Goal: Task Accomplishment & Management: Manage account settings

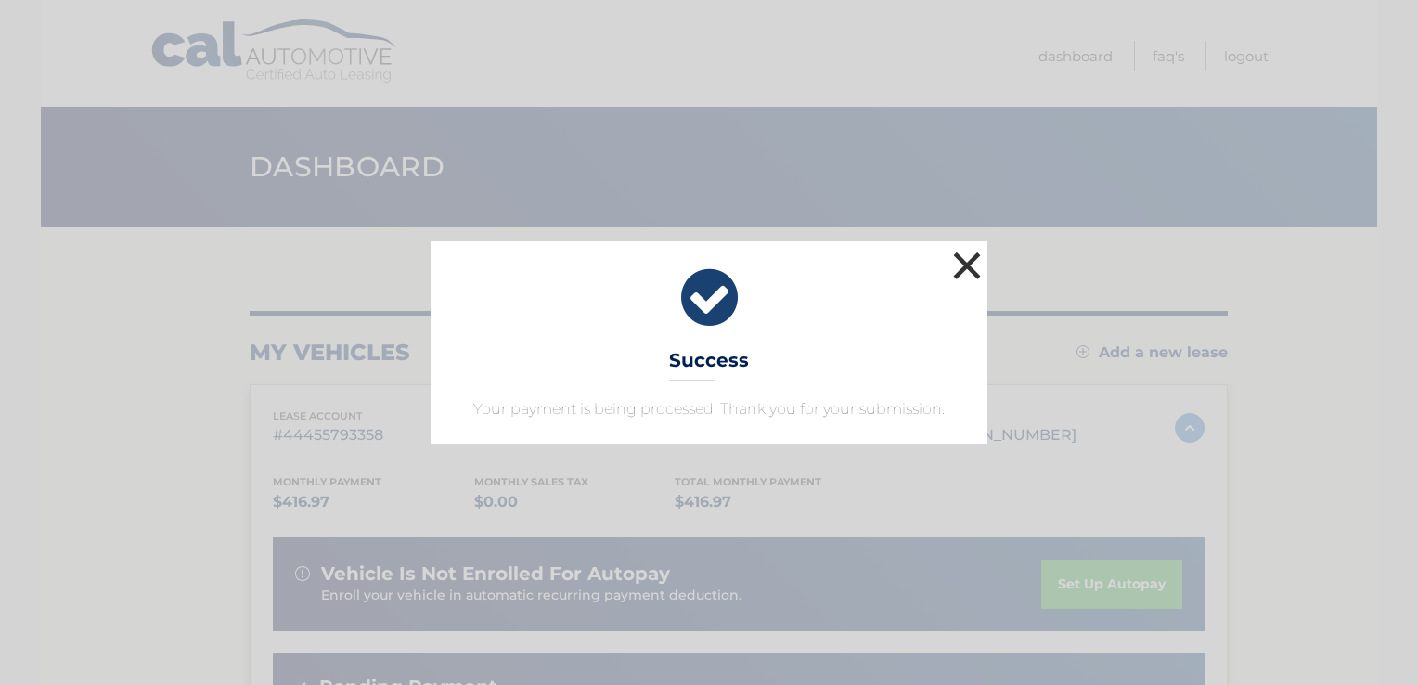
click at [961, 256] on button "×" at bounding box center [966, 265] width 37 height 37
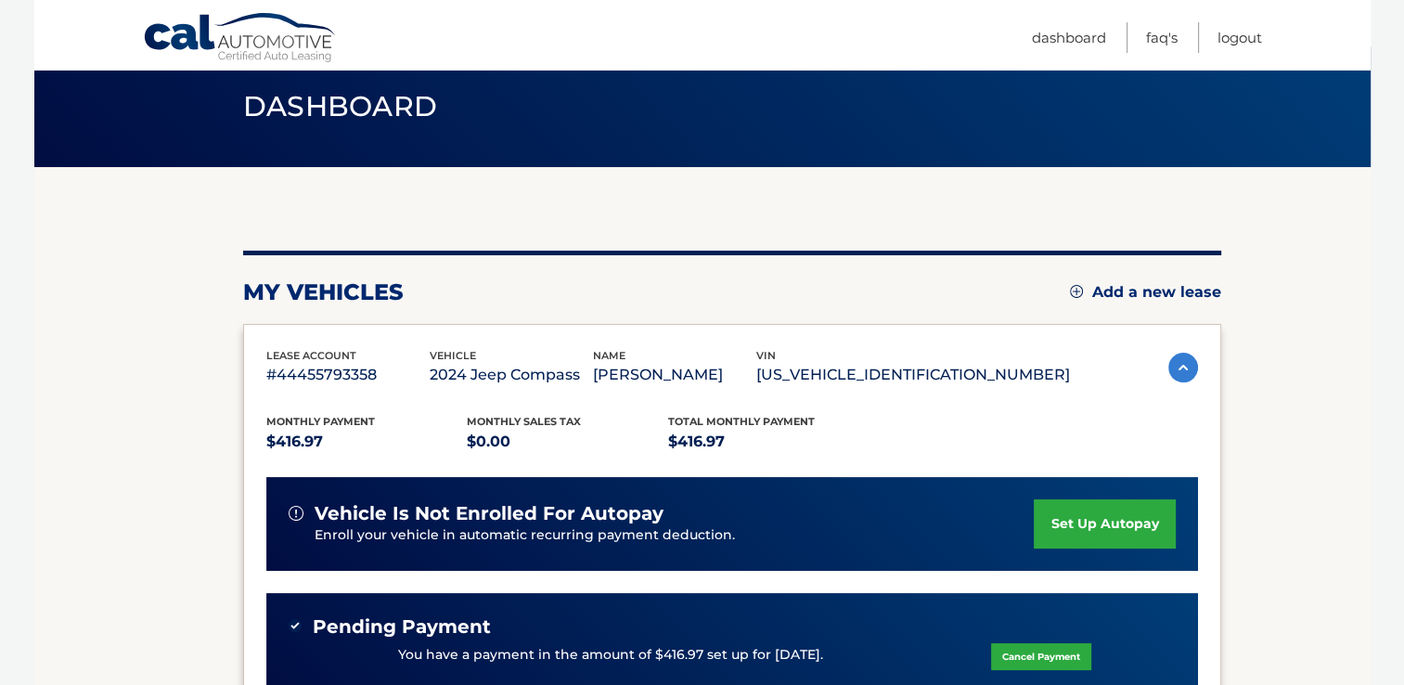
scroll to position [278, 0]
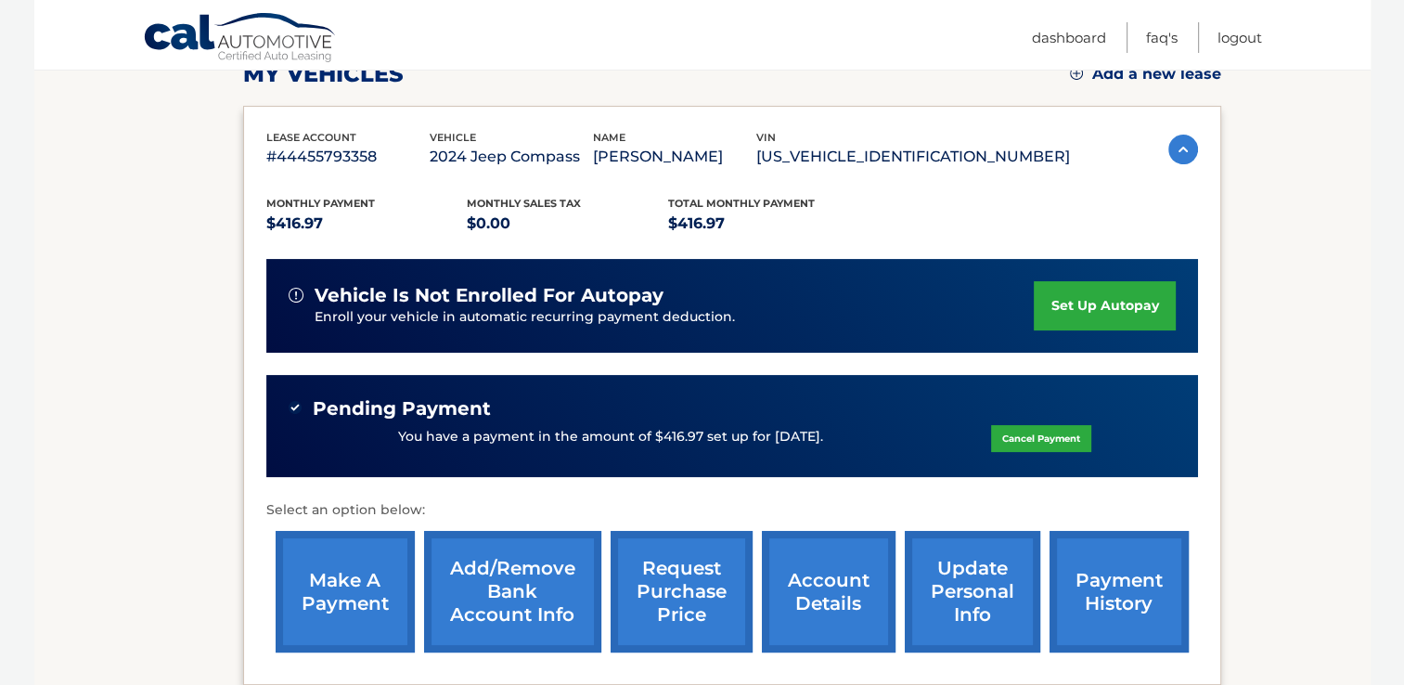
click at [1049, 623] on link "payment history" at bounding box center [1118, 592] width 139 height 122
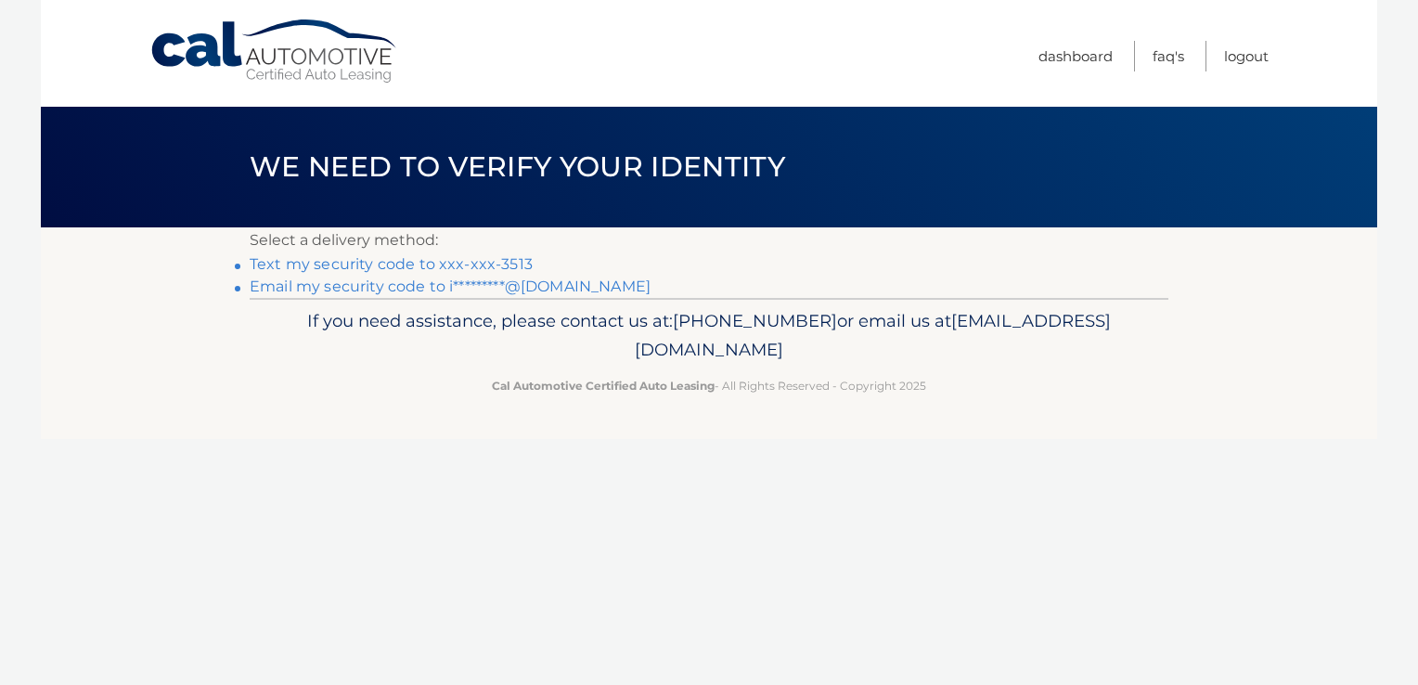
click at [319, 268] on link "Text my security code to xxx-xxx-3513" at bounding box center [391, 264] width 283 height 18
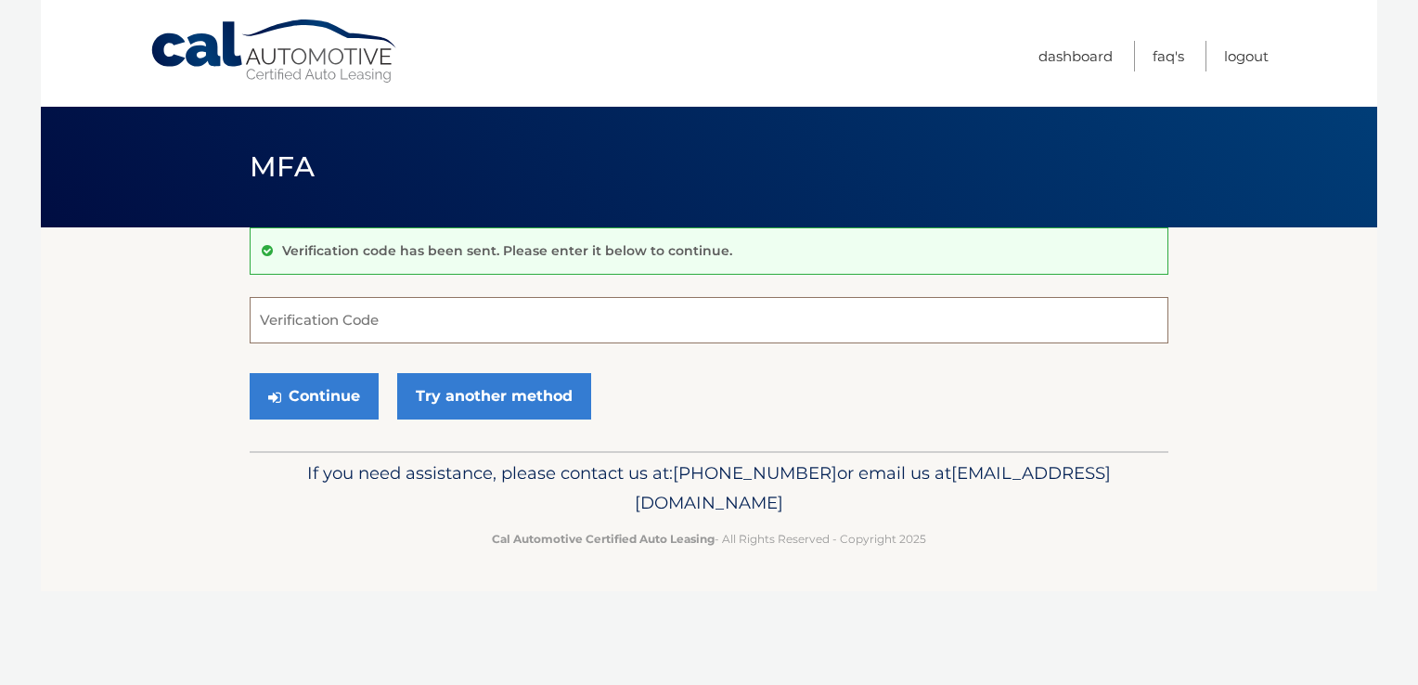
click at [372, 310] on input "Verification Code" at bounding box center [709, 320] width 918 height 46
type input "101781"
click at [250, 373] on button "Continue" at bounding box center [314, 396] width 129 height 46
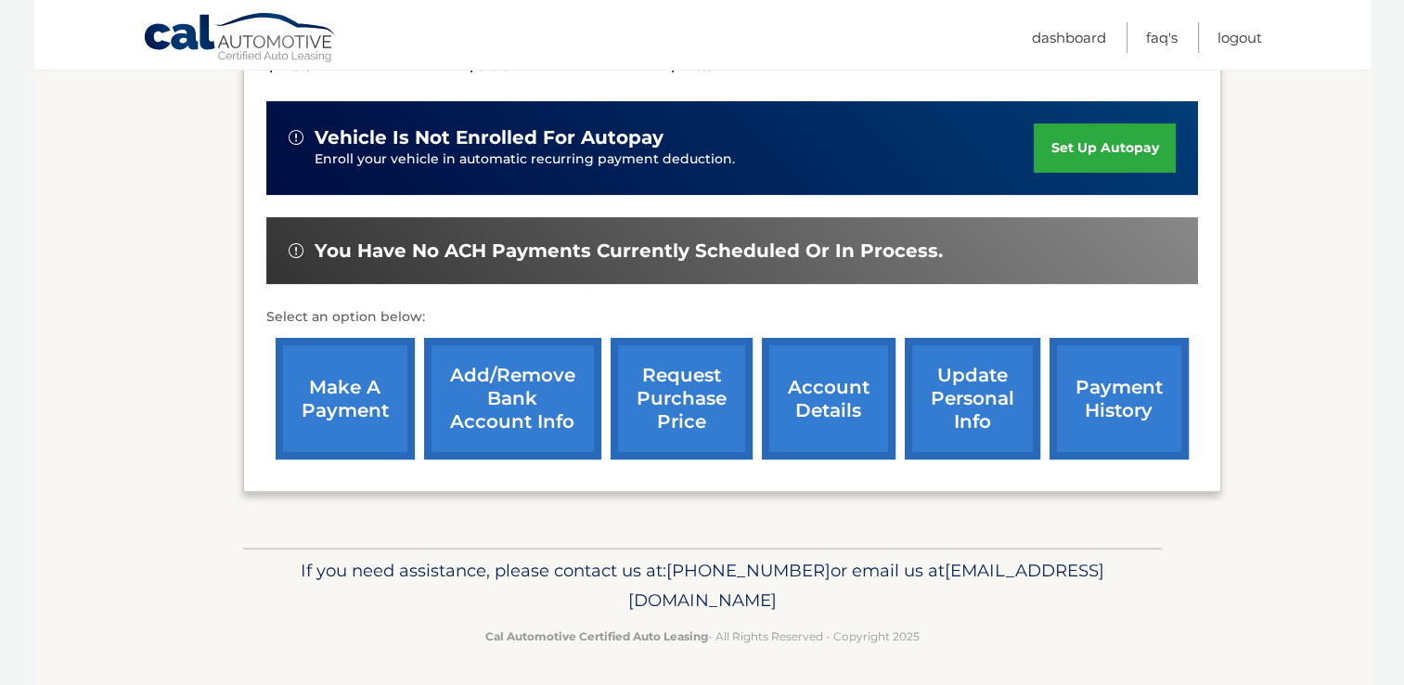
scroll to position [437, 0]
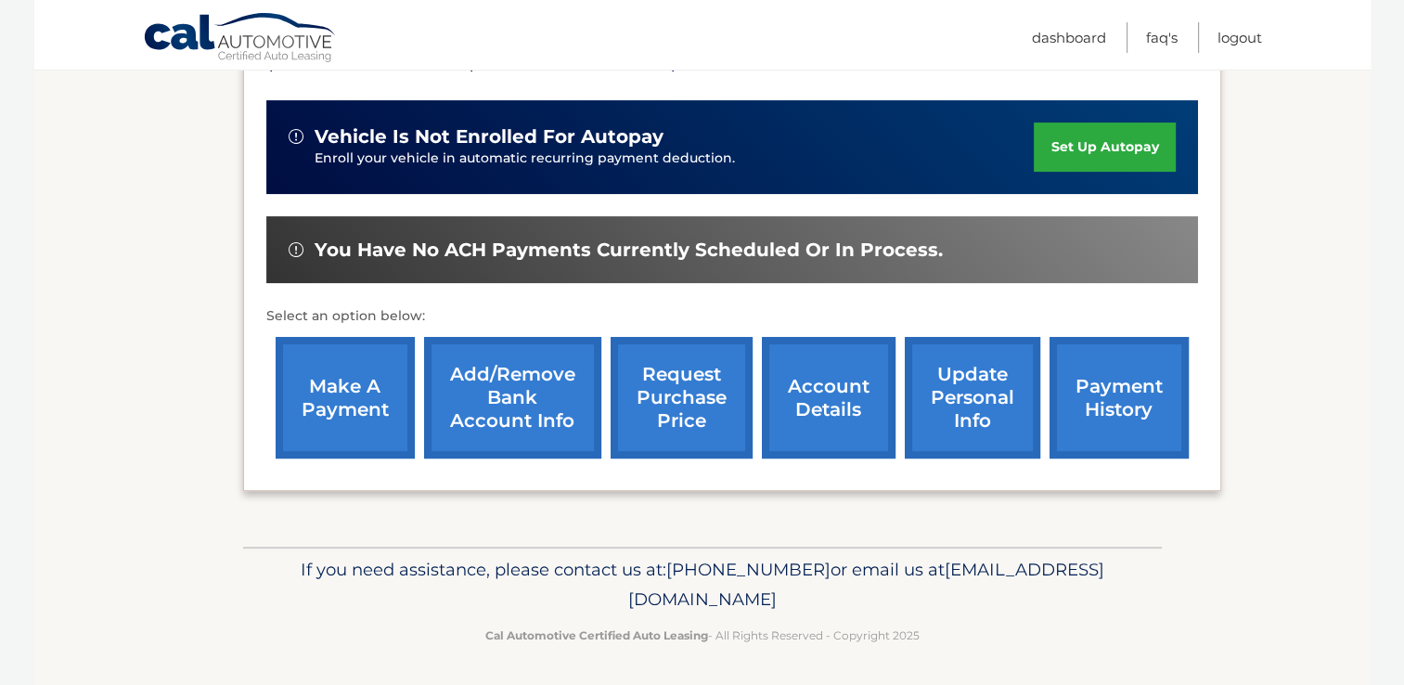
click at [1146, 388] on link "payment history" at bounding box center [1118, 398] width 139 height 122
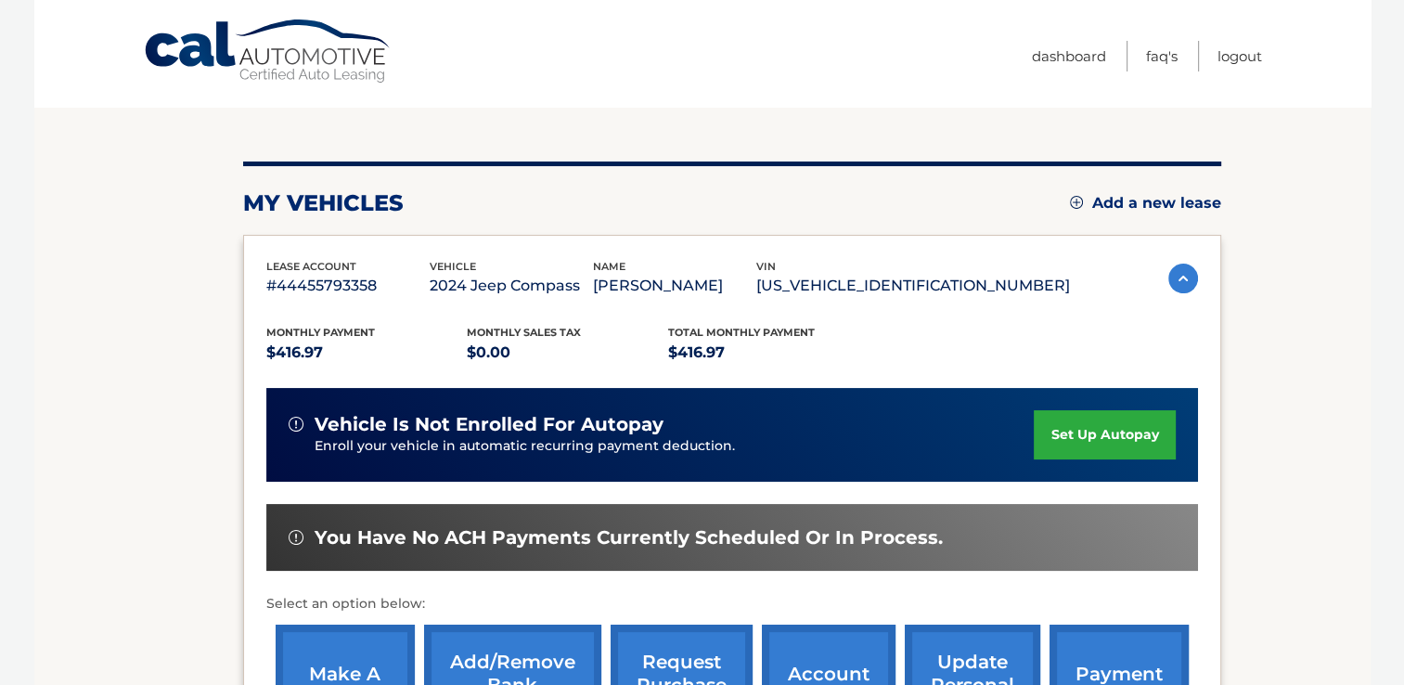
scroll to position [0, 0]
